Goal: Information Seeking & Learning: Learn about a topic

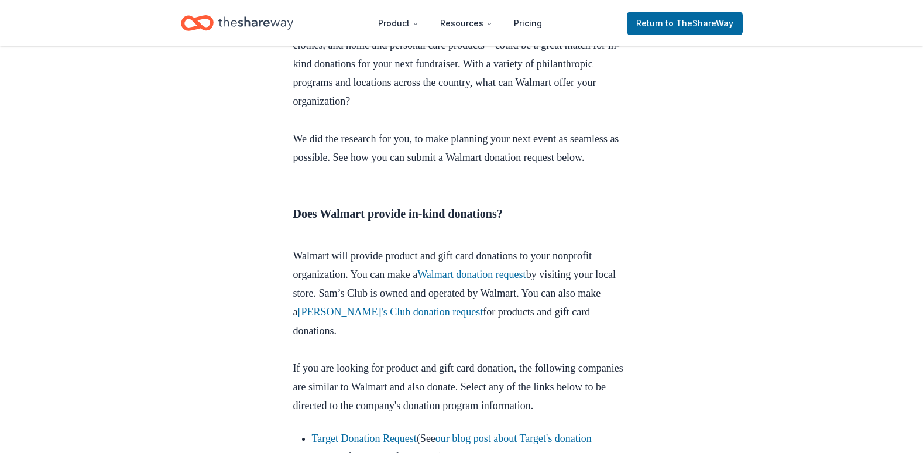
scroll to position [410, 0]
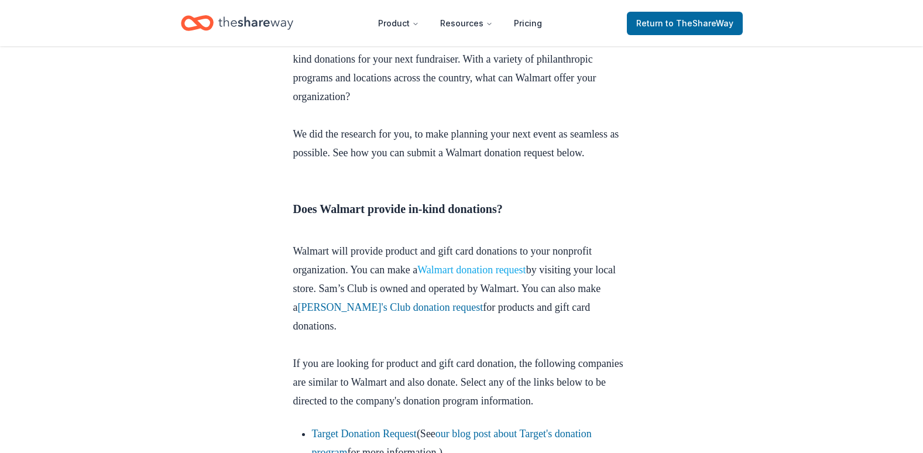
click at [470, 272] on link "Walmart donation request" at bounding box center [471, 270] width 109 height 12
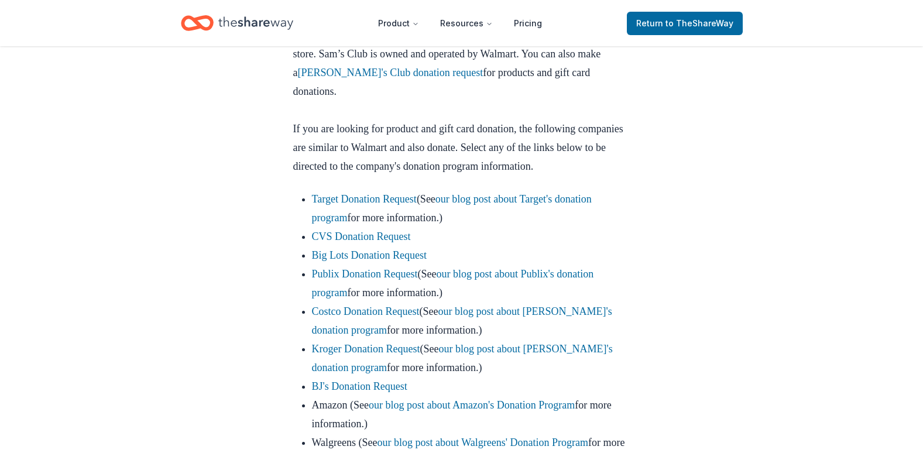
scroll to position [644, 0]
click at [349, 243] on link "CVS Donation Request" at bounding box center [361, 237] width 99 height 12
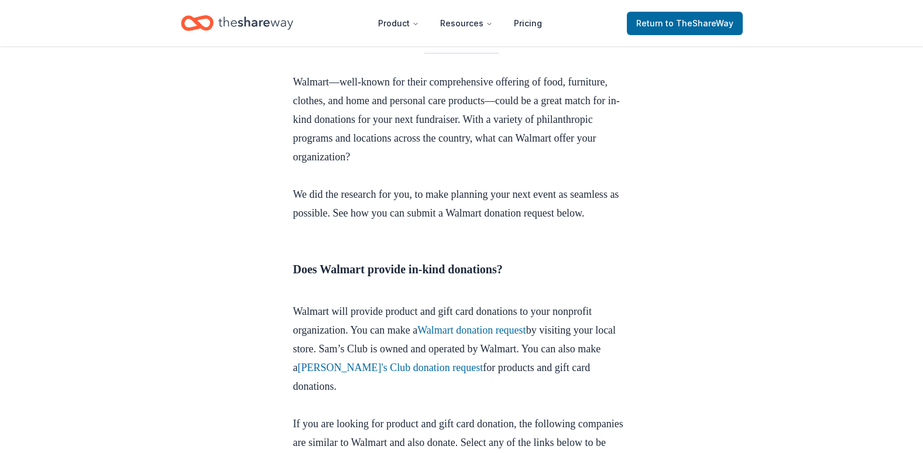
scroll to position [410, 0]
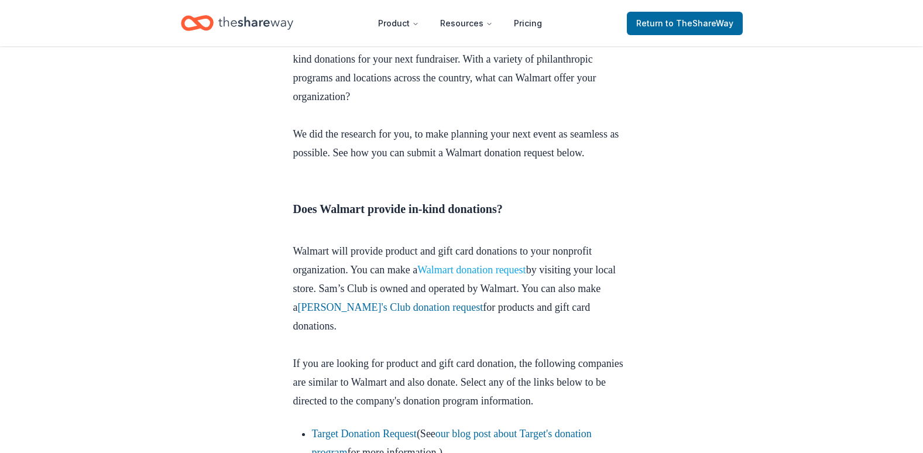
click at [514, 273] on link "Walmart donation request" at bounding box center [471, 270] width 109 height 12
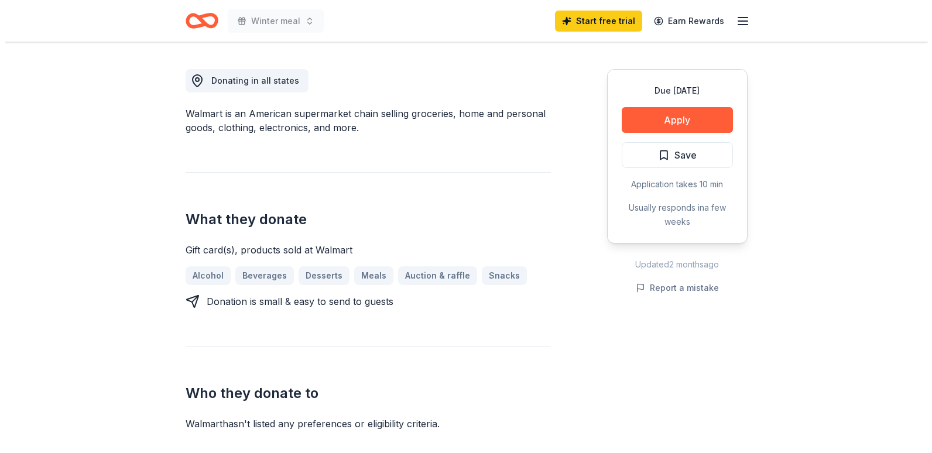
scroll to position [293, 0]
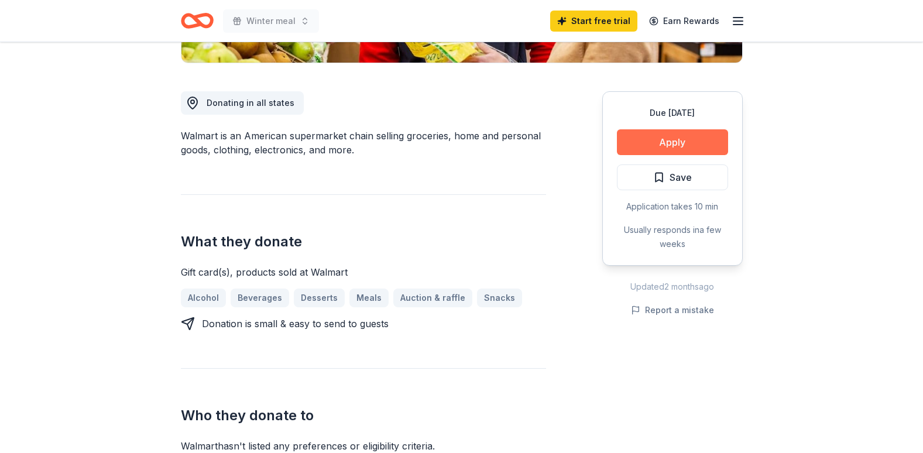
click at [671, 147] on button "Apply" at bounding box center [672, 142] width 111 height 26
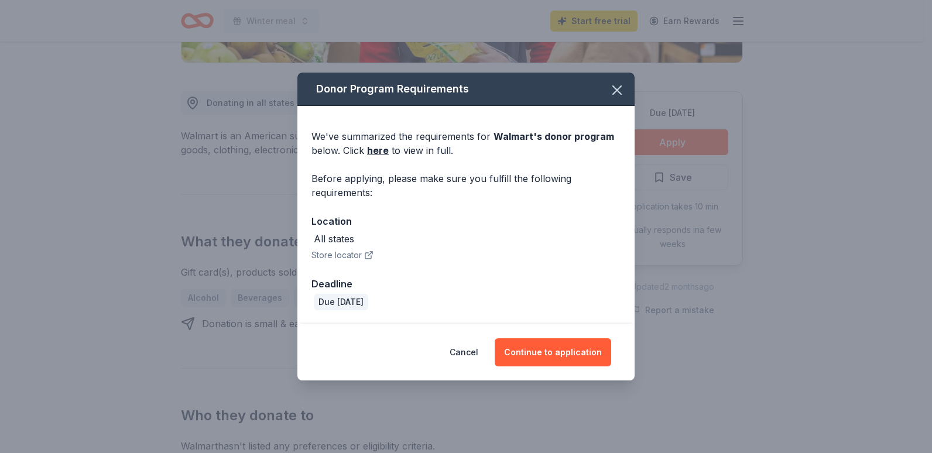
click at [359, 254] on button "Store locator" at bounding box center [342, 255] width 62 height 14
click at [524, 354] on button "Continue to application" at bounding box center [553, 352] width 116 height 28
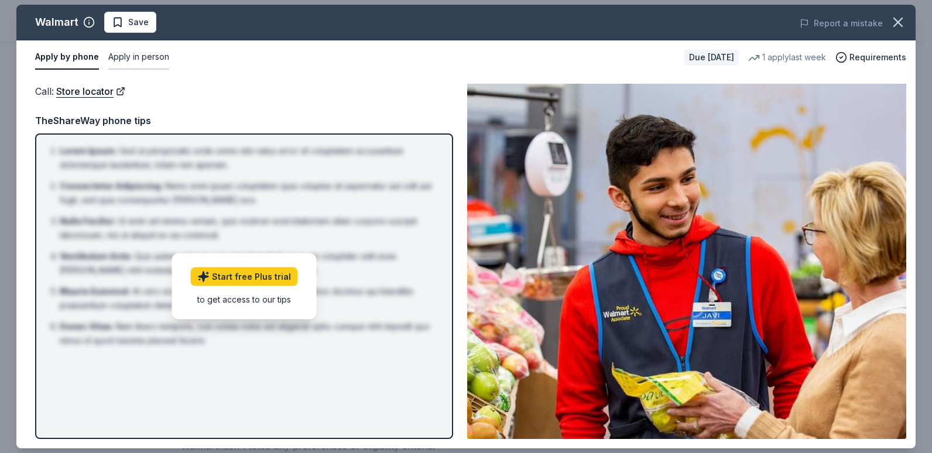
click at [142, 54] on button "Apply in person" at bounding box center [138, 57] width 61 height 25
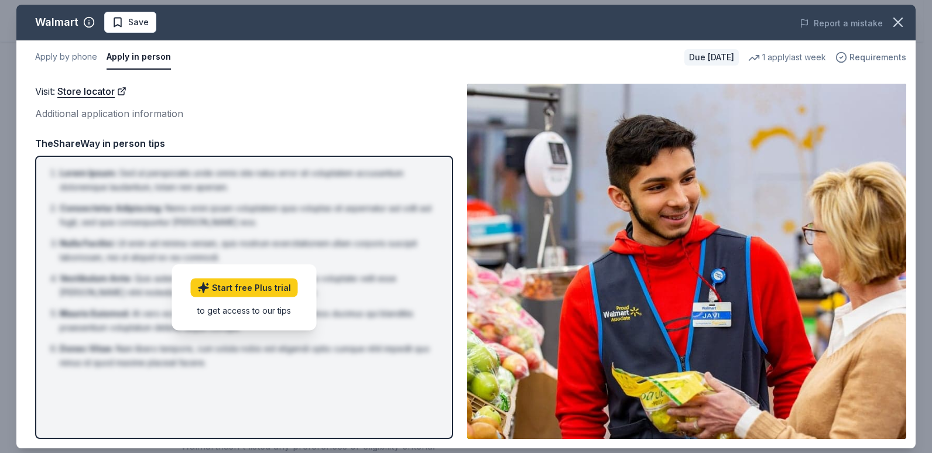
click at [864, 59] on span "Requirements" at bounding box center [877, 57] width 57 height 14
click at [782, 59] on div "1 apply last week" at bounding box center [787, 57] width 78 height 14
click at [774, 58] on div "1 apply last week" at bounding box center [787, 57] width 78 height 14
click at [259, 287] on link "Start free Plus trial" at bounding box center [244, 288] width 107 height 19
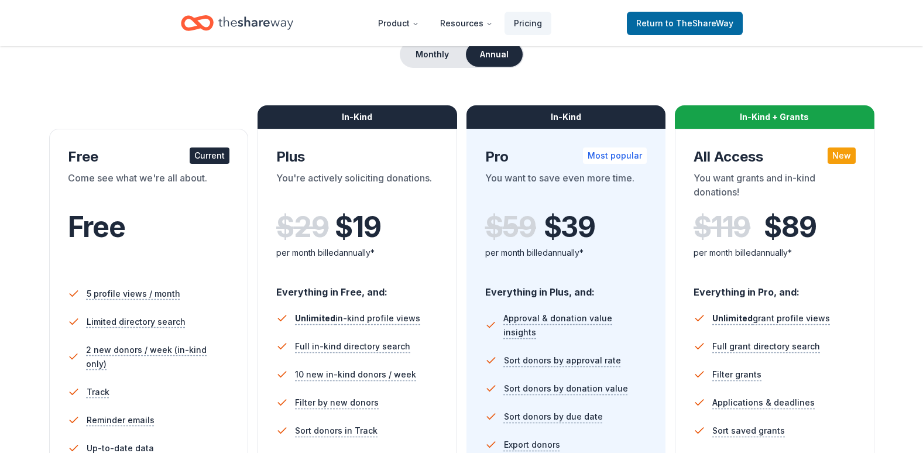
scroll to position [176, 0]
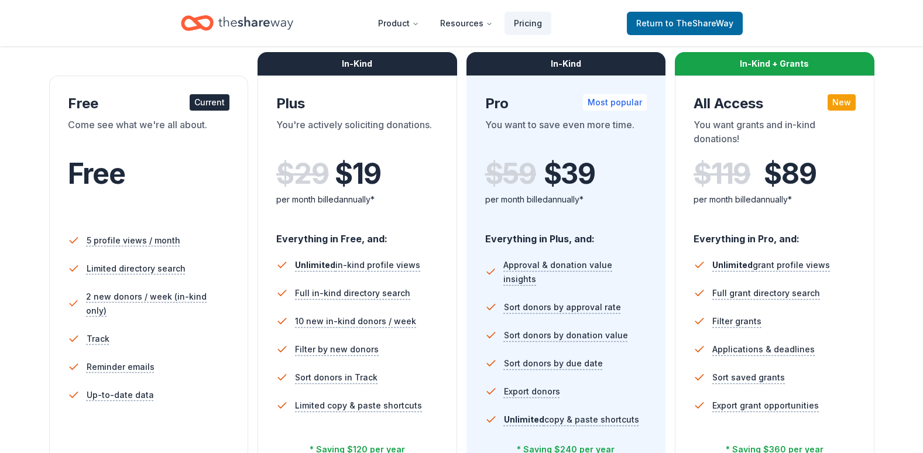
click at [202, 97] on div "Current" at bounding box center [210, 102] width 40 height 16
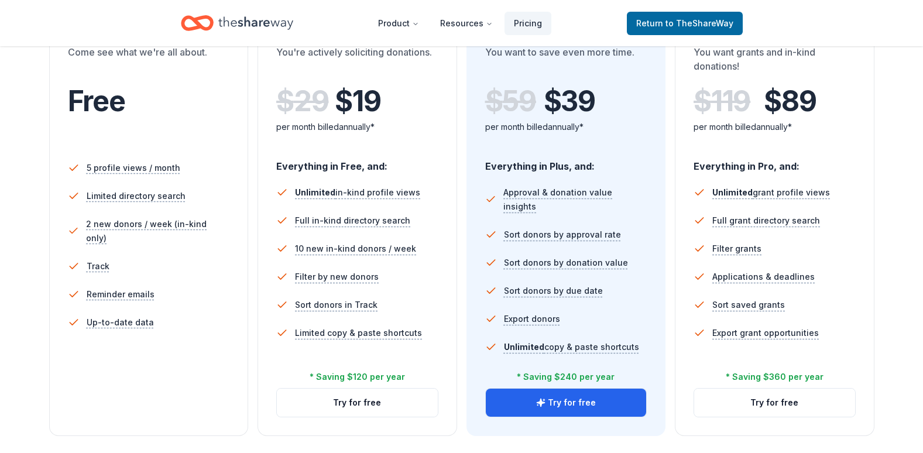
scroll to position [117, 0]
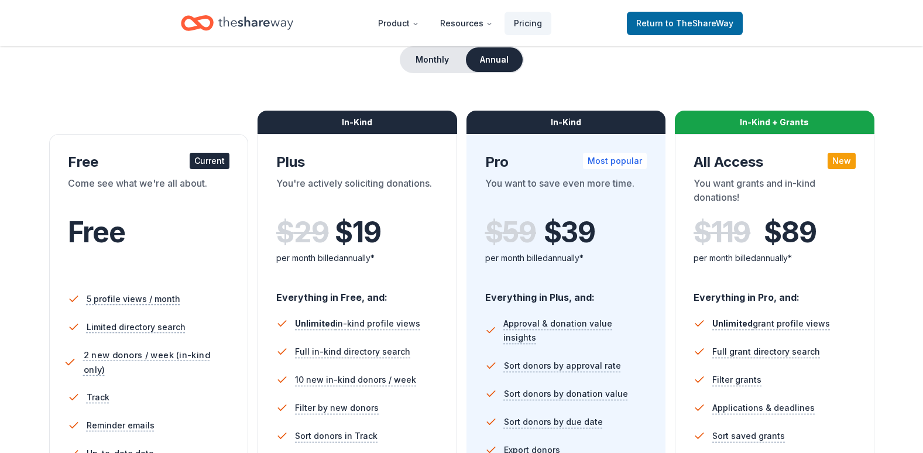
click at [135, 353] on span "2 new donors / week (in-kind only)" at bounding box center [158, 362] width 150 height 29
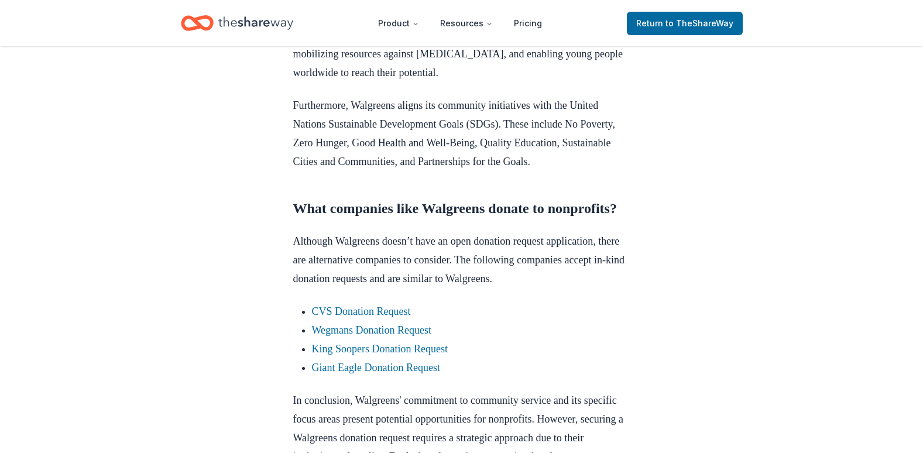
scroll to position [819, 0]
